Goal: Information Seeking & Learning: Find specific fact

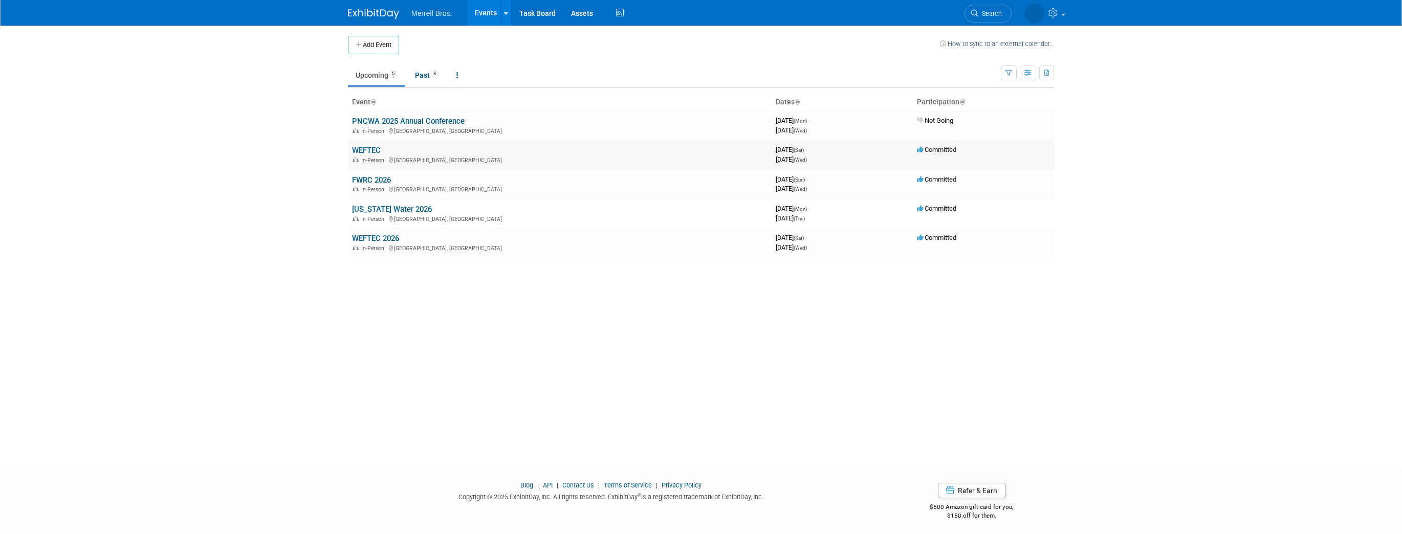
click at [367, 151] on link "WEFTEC" at bounding box center [366, 150] width 29 height 9
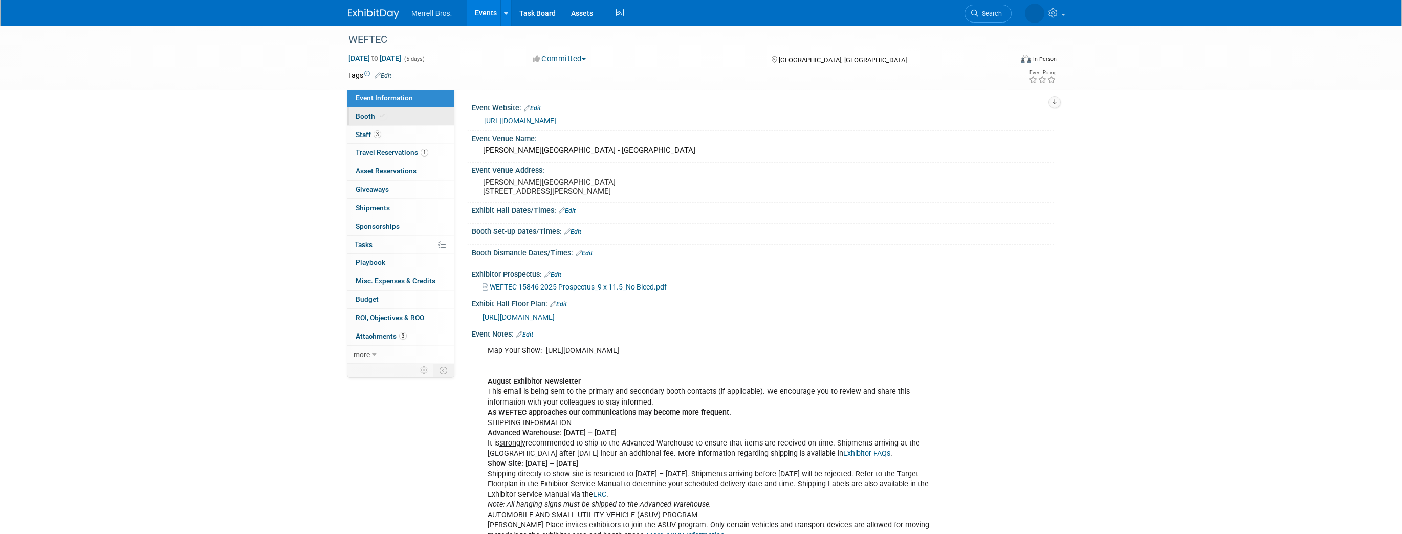
click at [362, 119] on span "Booth" at bounding box center [371, 116] width 31 height 8
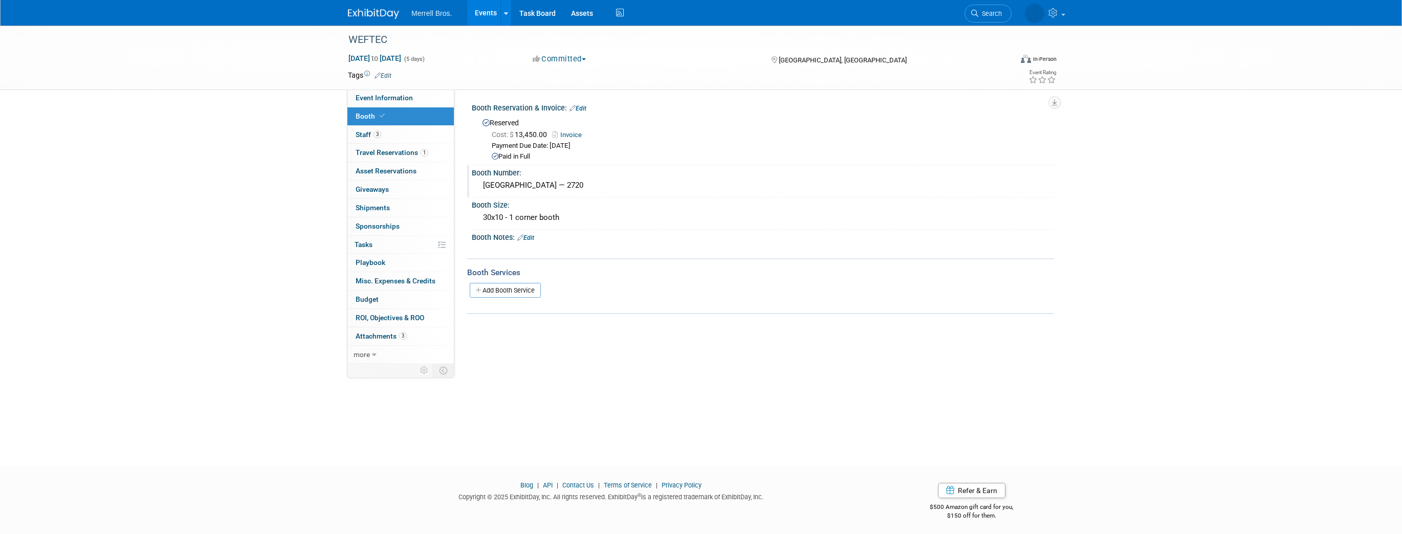
drag, startPoint x: 542, startPoint y: 184, endPoint x: 563, endPoint y: 184, distance: 21.0
click at [563, 184] on div "South Building — 2720" at bounding box center [762, 186] width 567 height 16
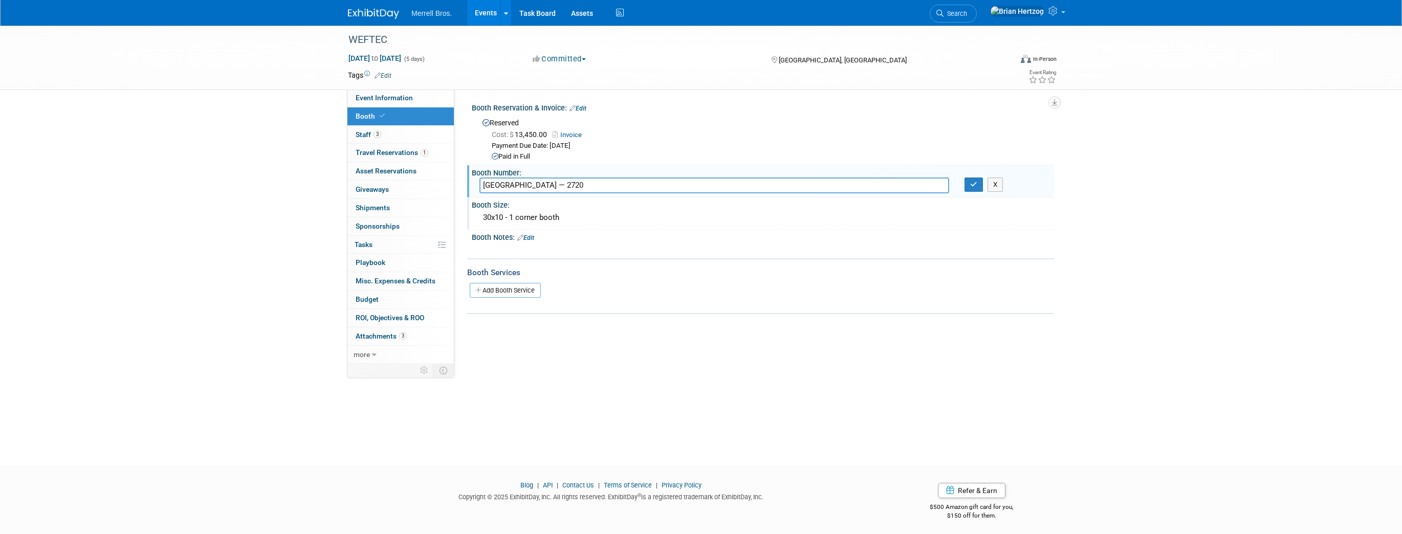
click at [583, 214] on div "30x10 - 1 corner booth" at bounding box center [762, 218] width 567 height 16
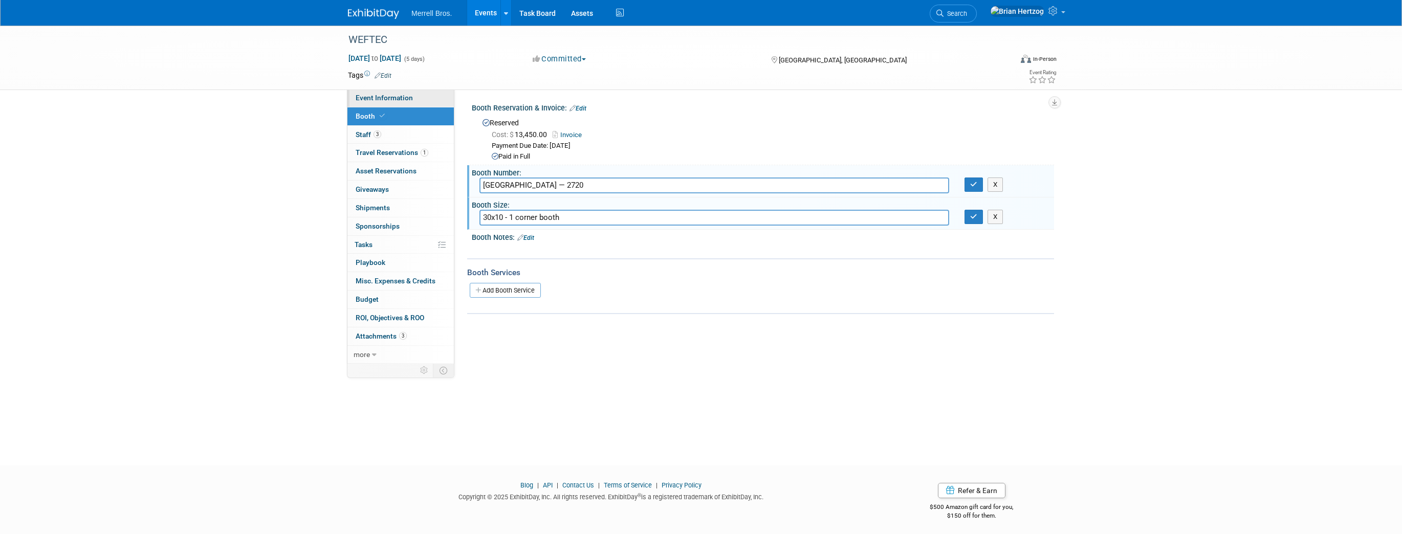
click at [365, 100] on span "Event Information" at bounding box center [384, 98] width 57 height 8
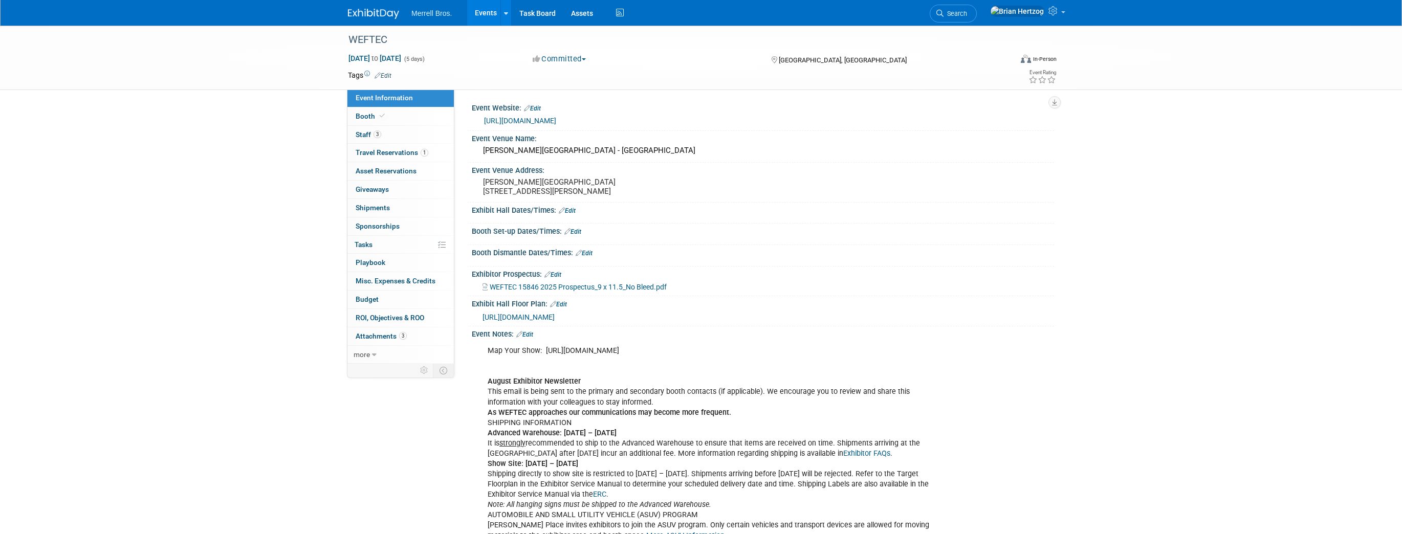
click at [555, 321] on span "https://weftec25.mapyourshow.com/8_0/exhview/index.cfm?orsearchtype0=exhibitor&…" at bounding box center [518, 317] width 72 height 8
